Goal: Task Accomplishment & Management: Manage account settings

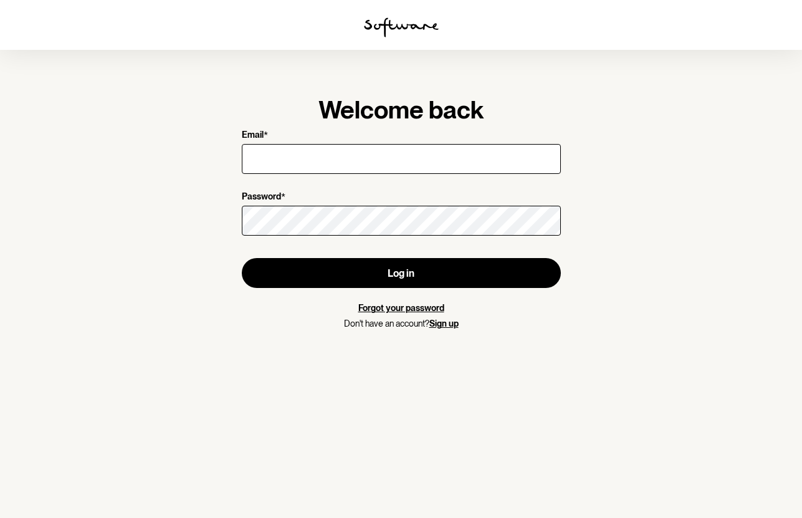
click at [347, 158] on input "Email *" at bounding box center [401, 159] width 319 height 30
type input "[PERSON_NAME][EMAIL_ADDRESS][DOMAIN_NAME]"
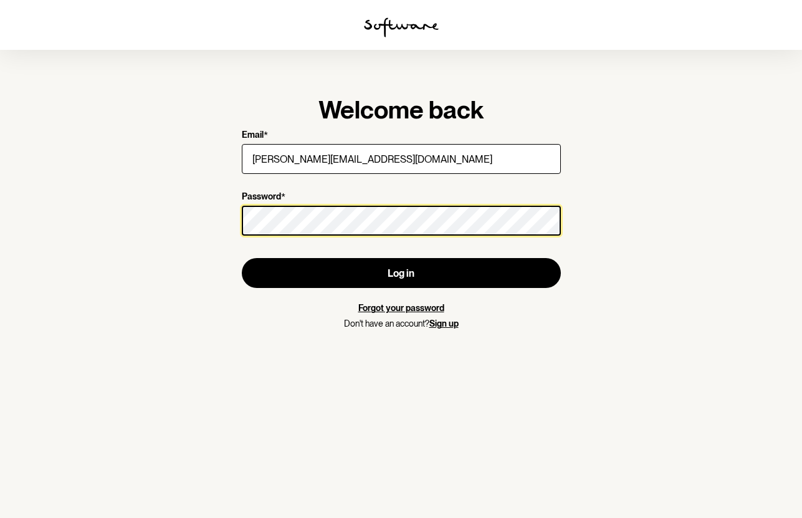
click at [242, 258] on button "Log in" at bounding box center [401, 273] width 319 height 30
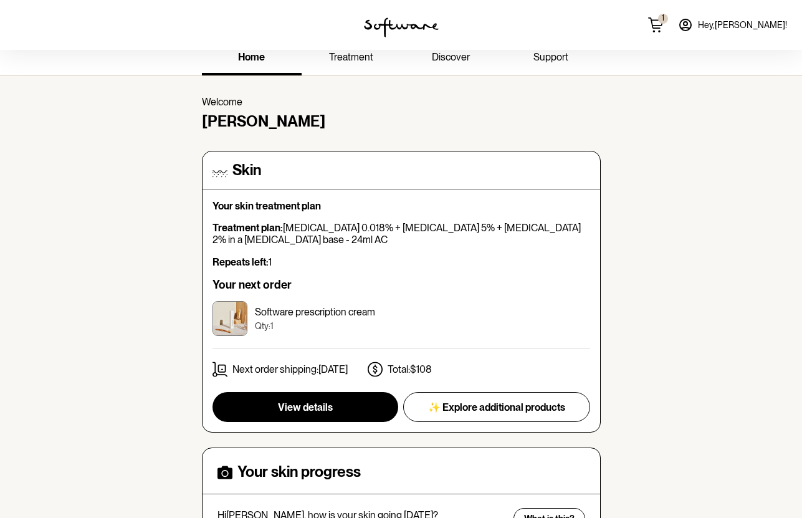
scroll to position [12, 0]
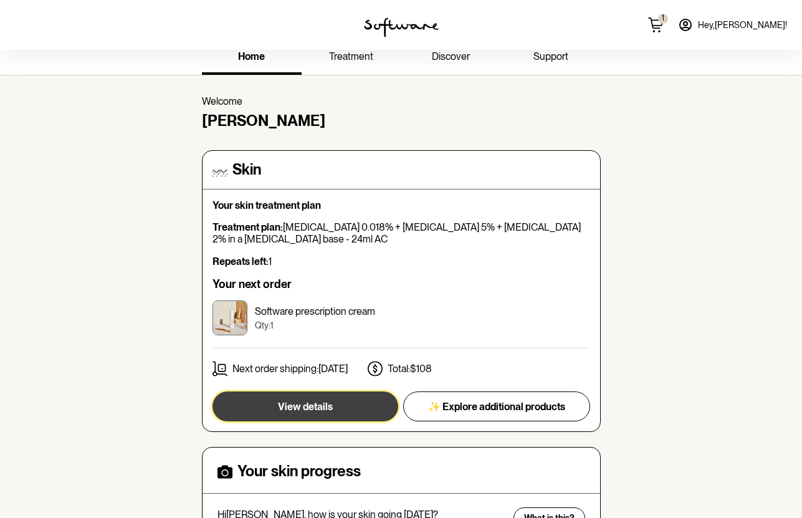
click at [364, 402] on button "View details" at bounding box center [306, 407] width 186 height 30
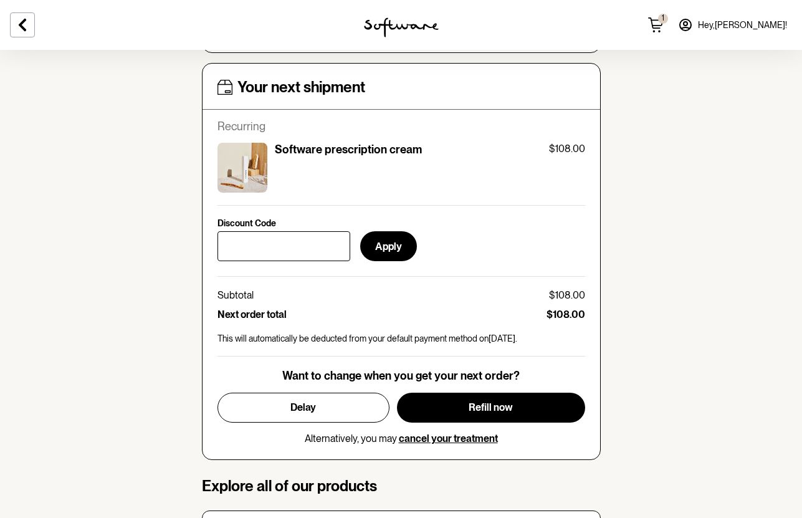
scroll to position [468, 0]
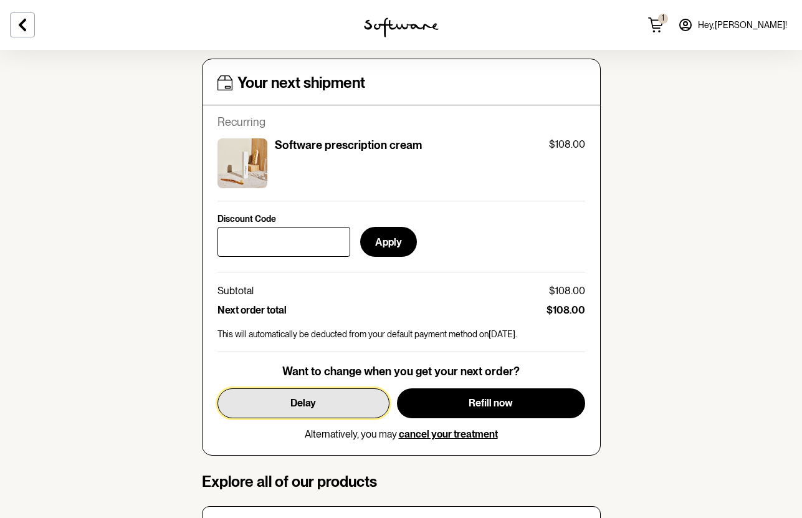
click at [350, 390] on button "Delay" at bounding box center [304, 403] width 172 height 30
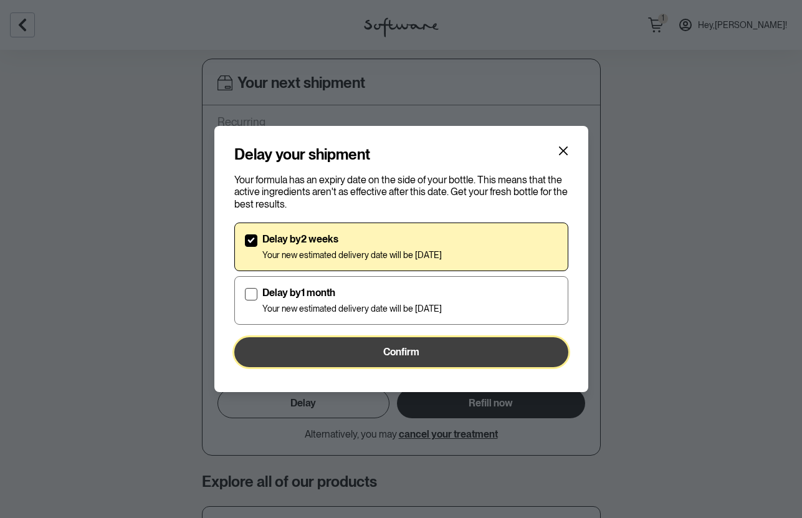
click at [363, 351] on button "Confirm" at bounding box center [401, 352] width 334 height 30
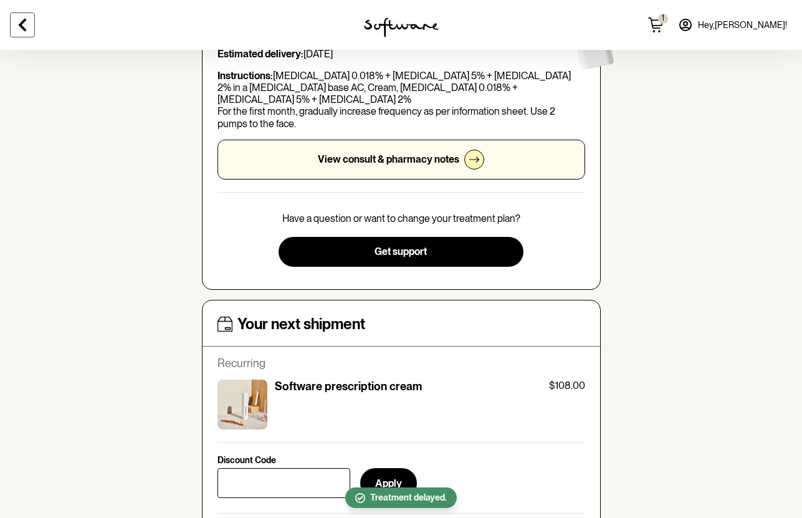
click at [19, 21] on icon at bounding box center [22, 24] width 15 height 15
